Goal: Find specific page/section: Find specific page/section

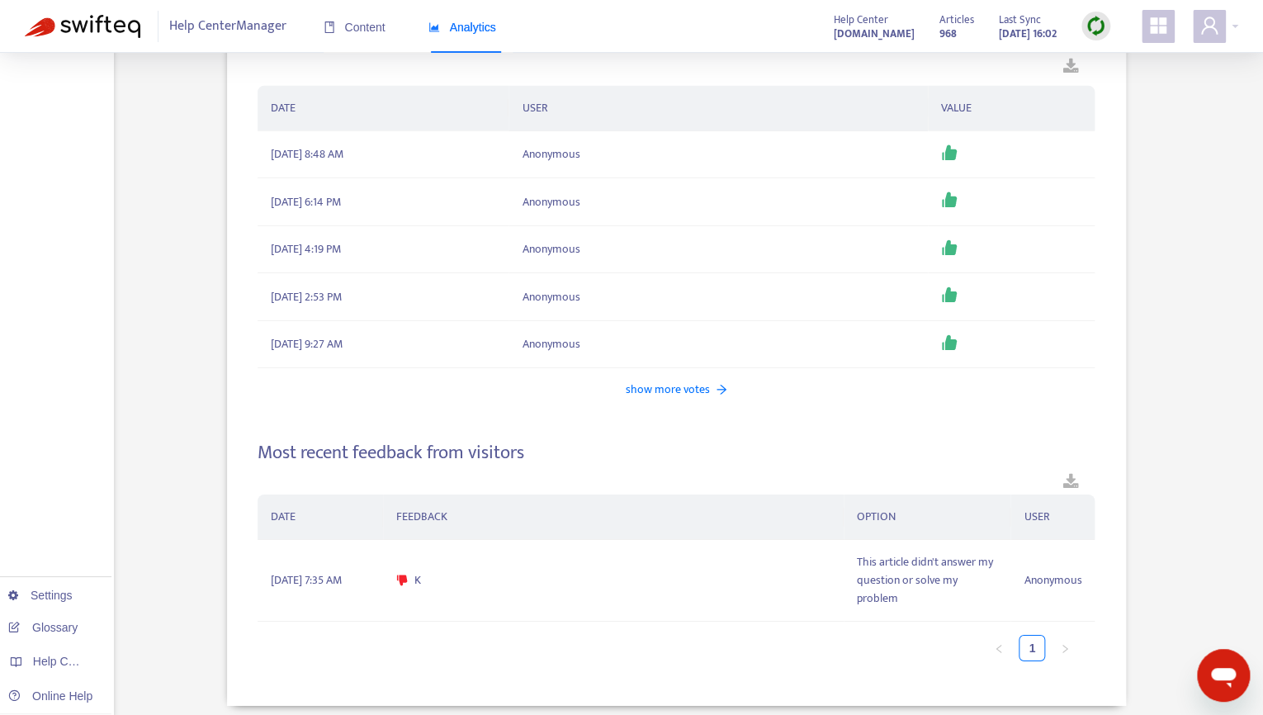
click at [97, 33] on img at bounding box center [83, 26] width 116 height 23
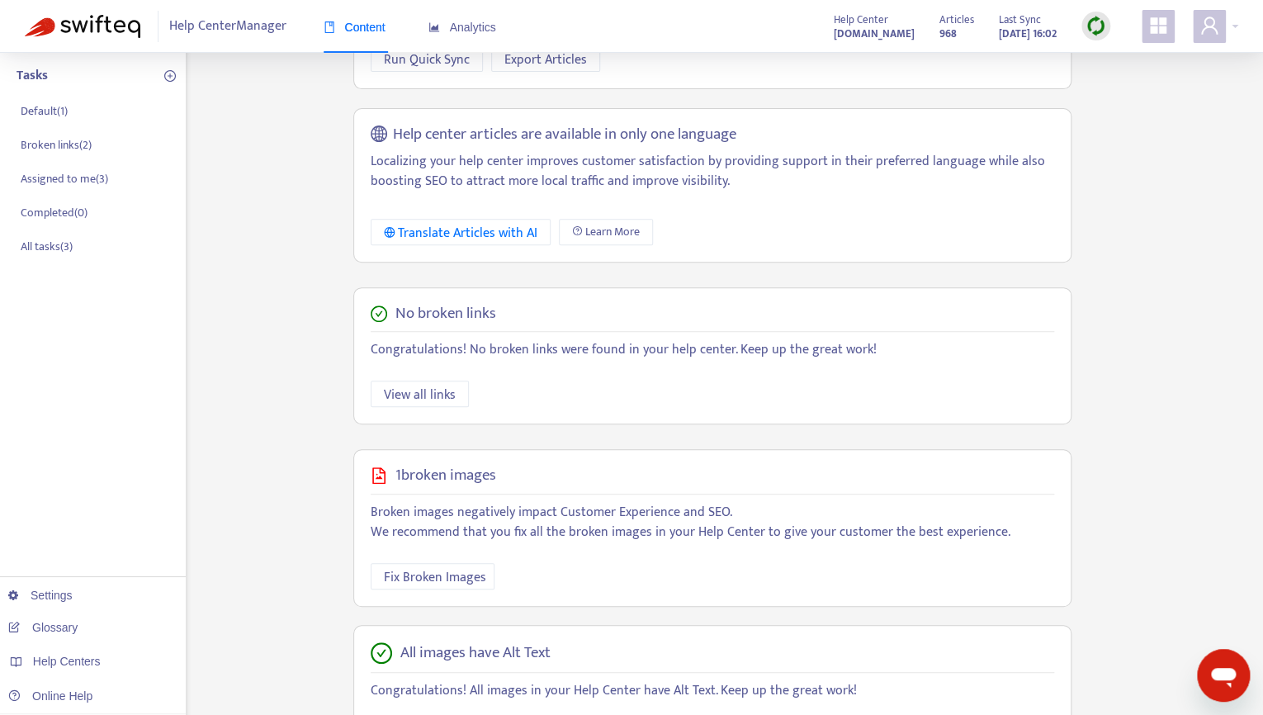
scroll to position [239, 0]
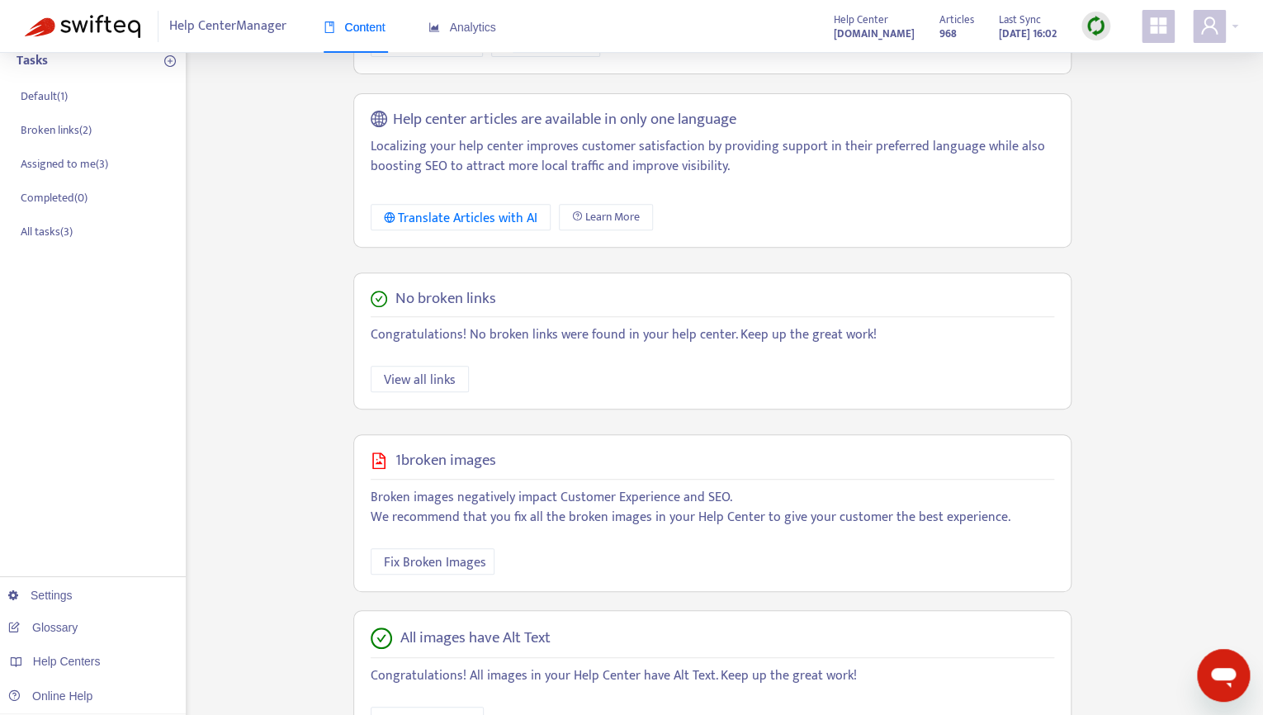
click at [1104, 26] on img at bounding box center [1096, 26] width 21 height 21
click at [1109, 66] on link "Quick Sync" at bounding box center [1130, 60] width 70 height 19
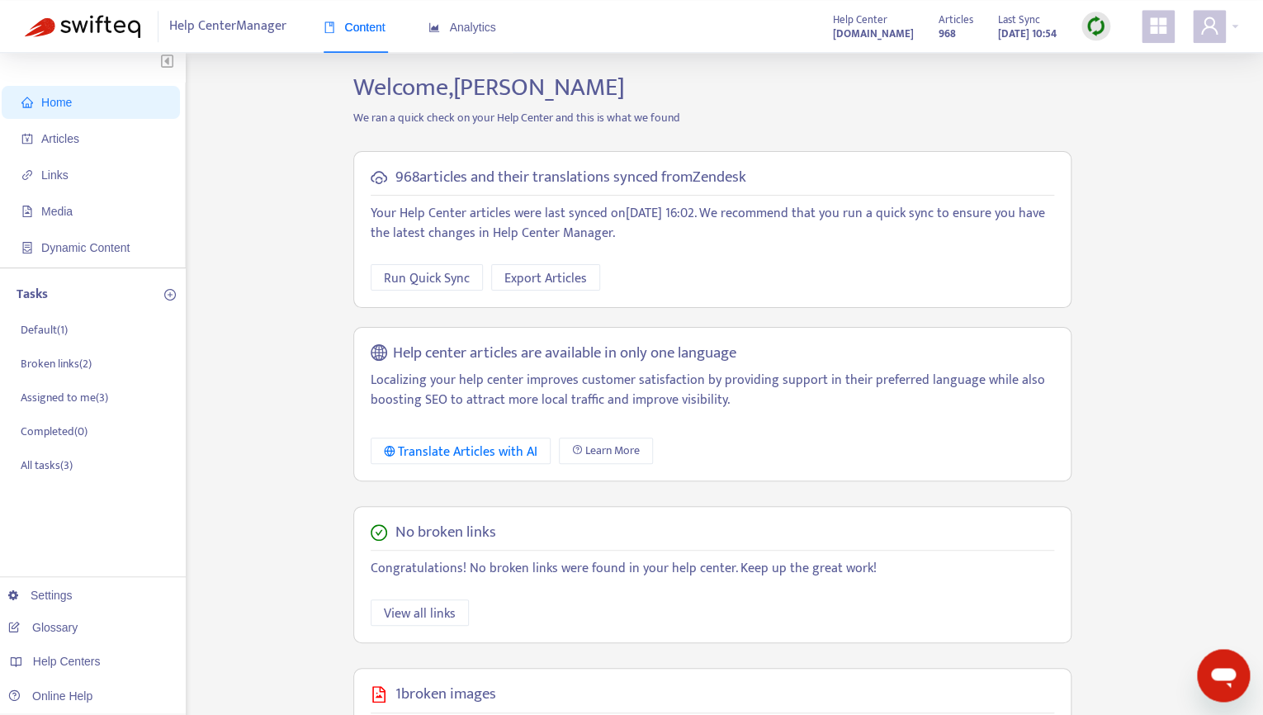
scroll to position [0, 0]
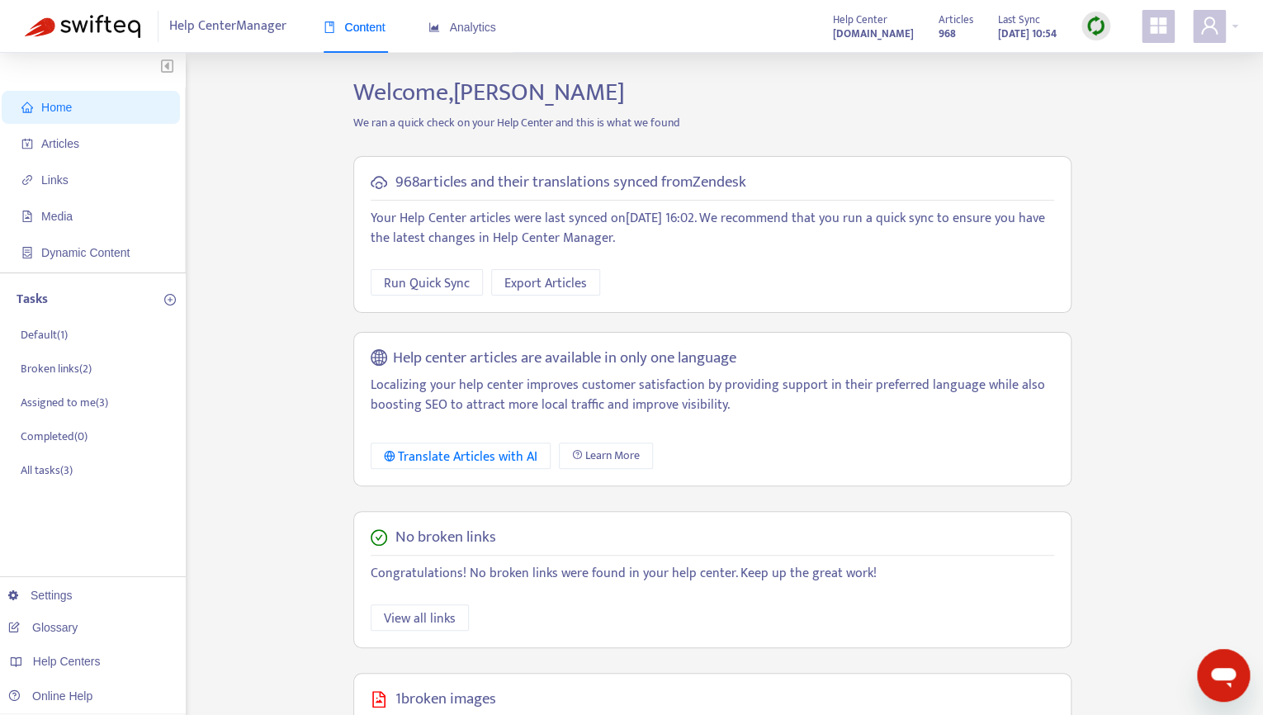
click at [85, 34] on img at bounding box center [83, 26] width 116 height 23
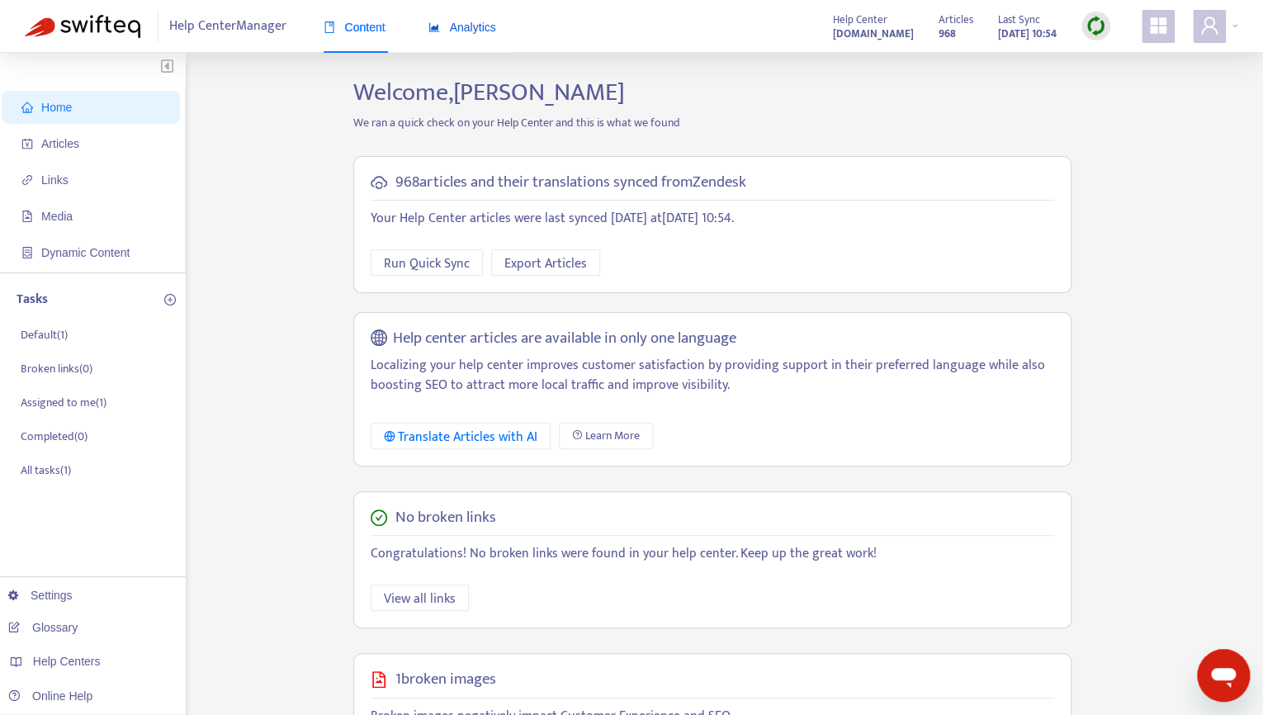
click at [472, 30] on span "Analytics" at bounding box center [463, 27] width 68 height 13
